Goal: Information Seeking & Learning: Learn about a topic

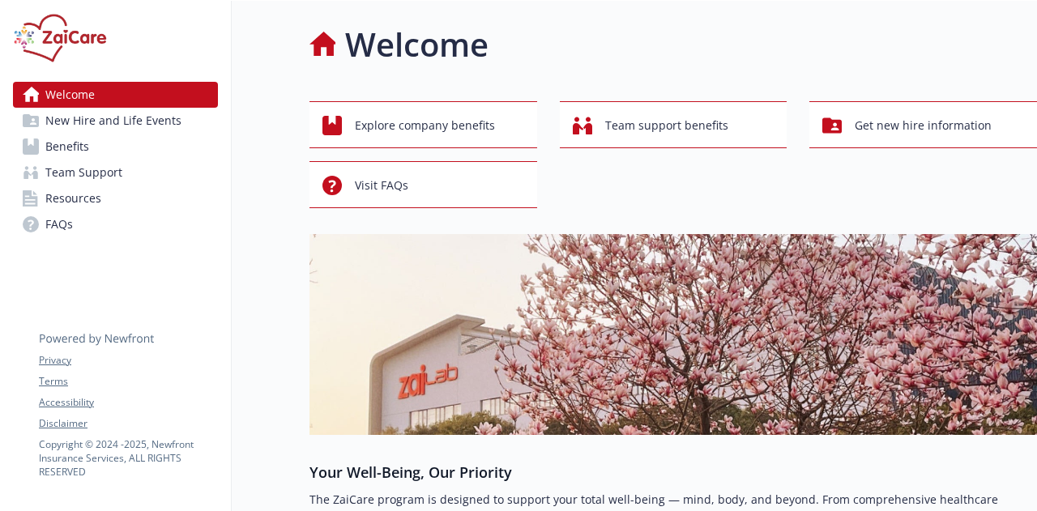
click at [90, 144] on link "Benefits" at bounding box center [115, 147] width 205 height 26
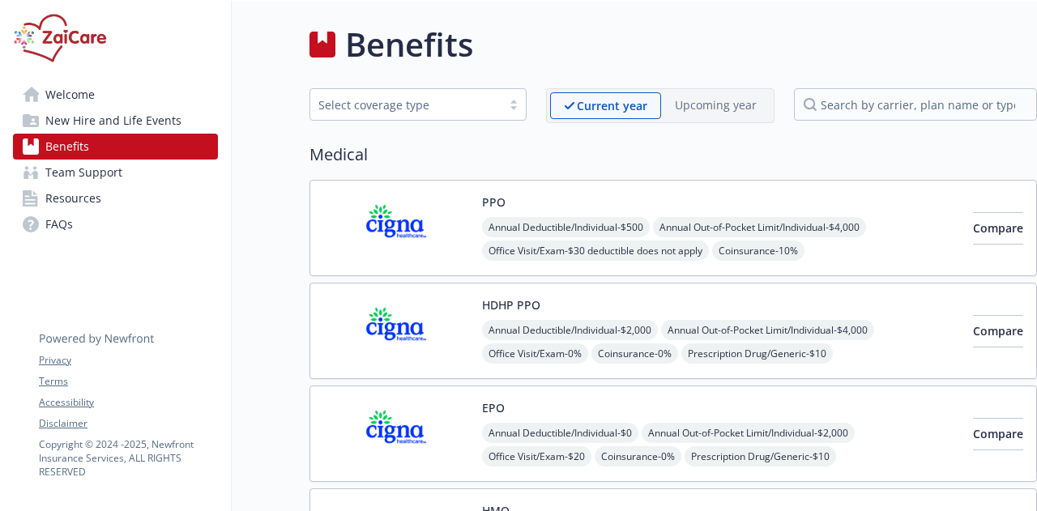
click at [66, 202] on span "Resources" at bounding box center [73, 198] width 56 height 26
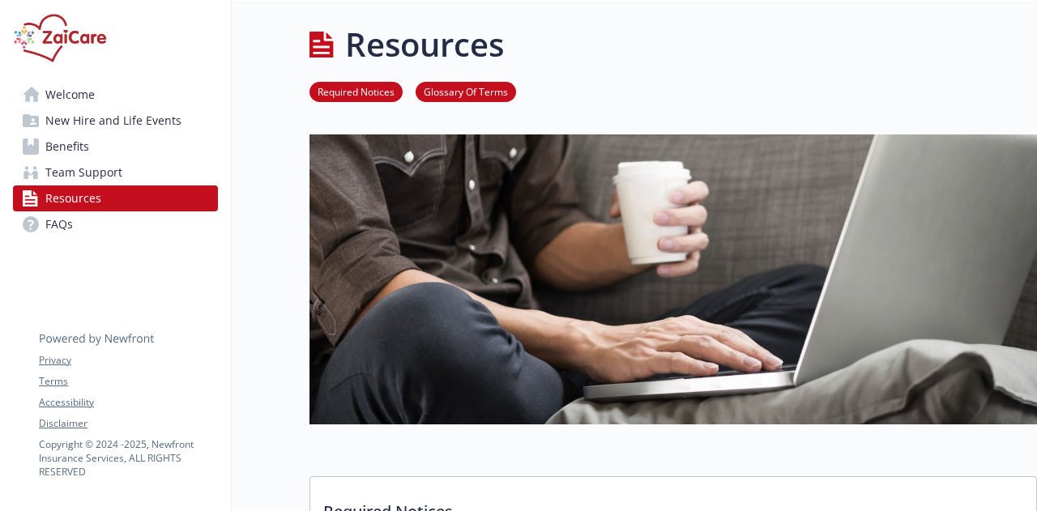
click at [62, 221] on span "FAQs" at bounding box center [59, 224] width 28 height 26
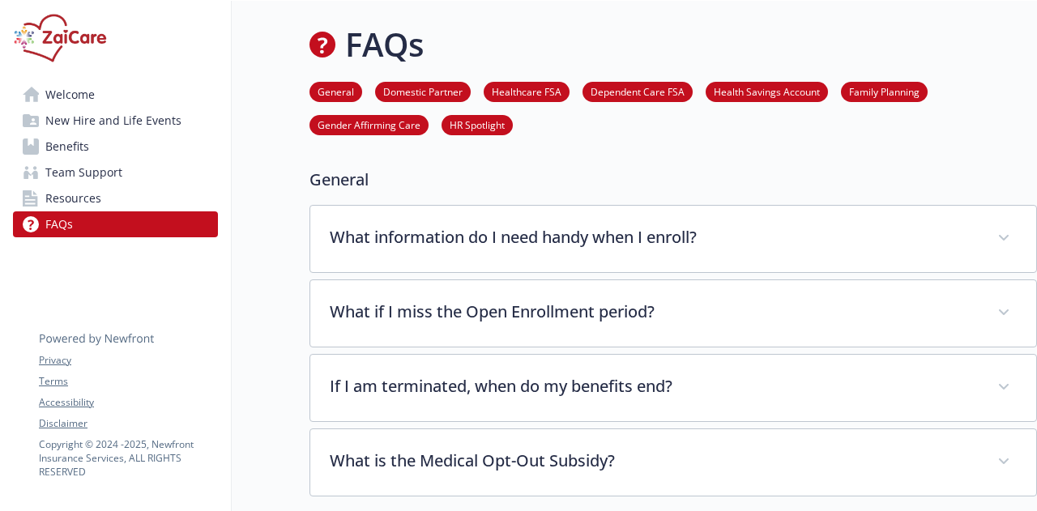
click at [465, 126] on link "HR Spotlight" at bounding box center [476, 124] width 71 height 15
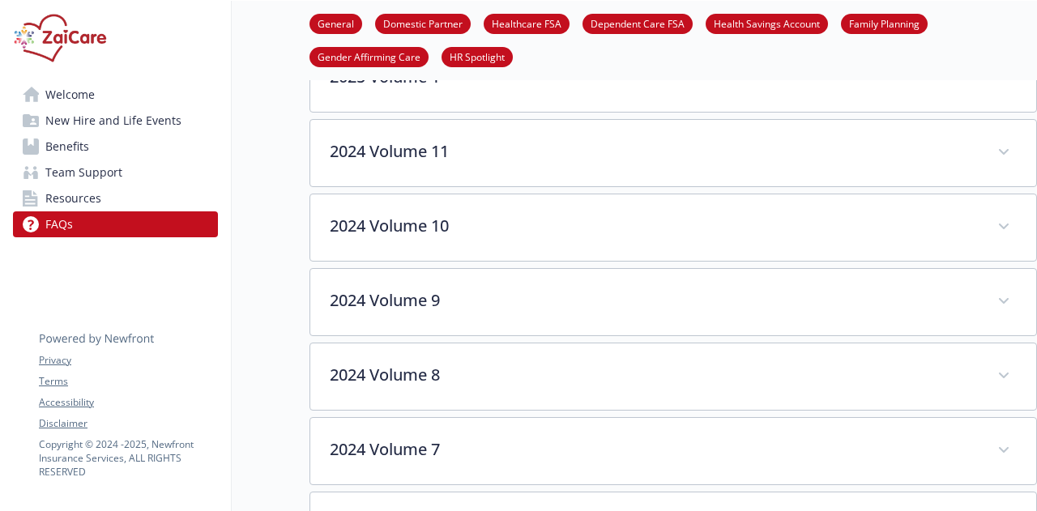
scroll to position [4751, 12]
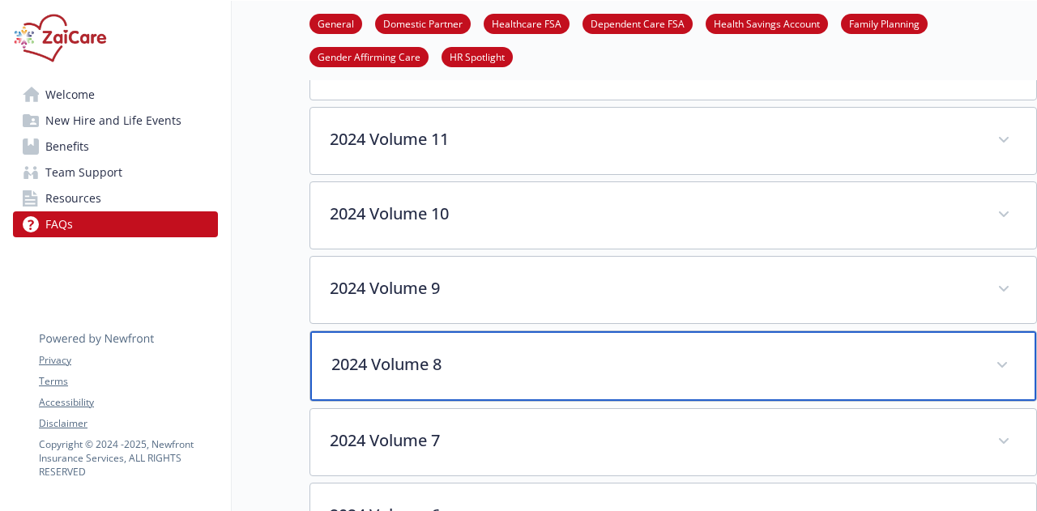
click at [402, 352] on p "2024 Volume 8" at bounding box center [653, 364] width 645 height 24
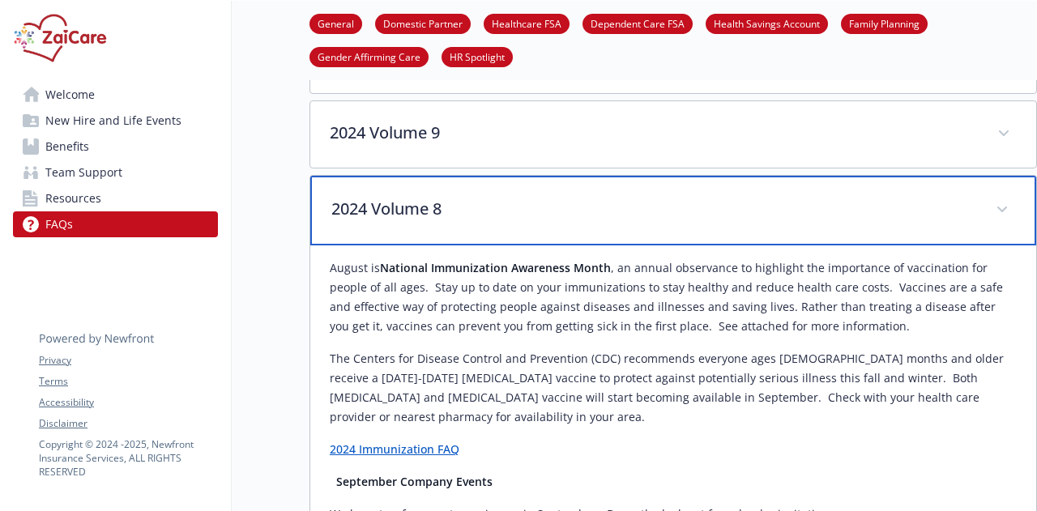
scroll to position [4905, 12]
